Goal: Information Seeking & Learning: Learn about a topic

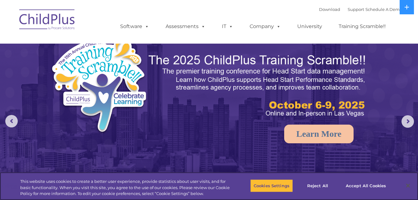
select select "MEDIUM"
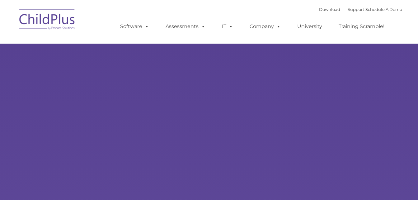
type input ""
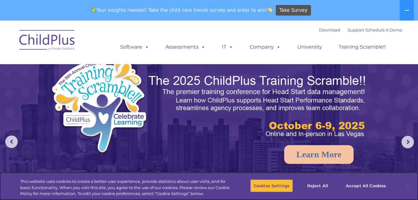
select select "MEDIUM"
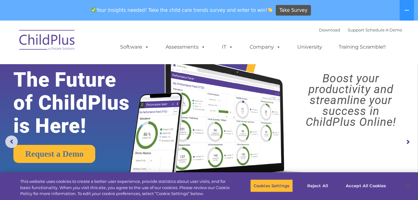
click at [408, 7] on button at bounding box center [406, 10] width 14 height 21
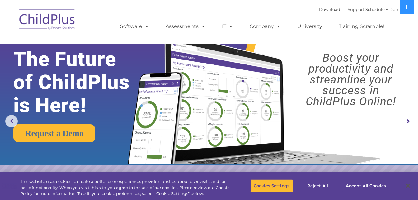
click at [408, 7] on icon at bounding box center [406, 7] width 5 height 5
